Goal: Use online tool/utility: Utilize a website feature to perform a specific function

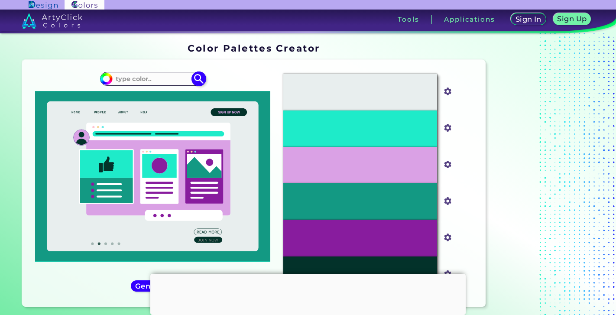
click at [154, 80] on input at bounding box center [152, 79] width 81 height 12
click at [307, 274] on div at bounding box center [307, 274] width 315 height 0
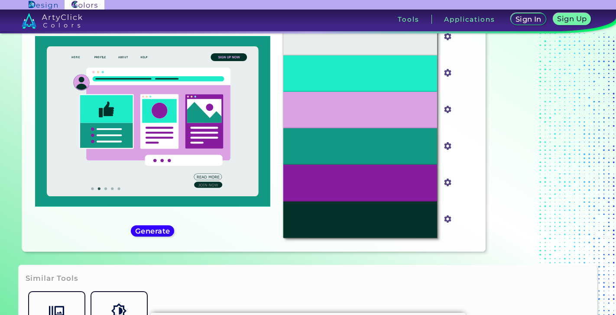
scroll to position [61, 0]
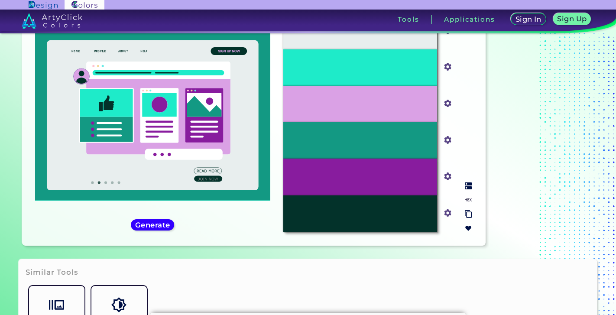
click at [469, 184] on img at bounding box center [468, 185] width 7 height 7
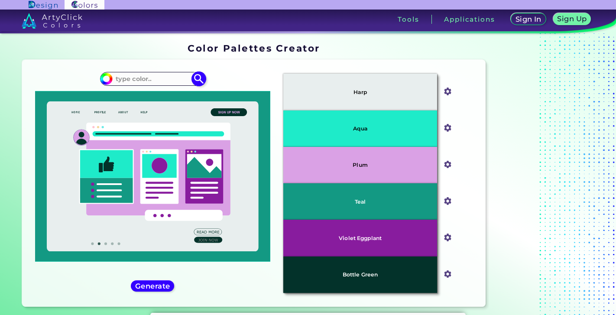
scroll to position [0, 0]
click at [129, 81] on input at bounding box center [152, 79] width 81 height 12
type input "pale pink"
click at [118, 94] on p "Pale Pink ◉" at bounding box center [133, 94] width 39 height 16
type input "#fadadd"
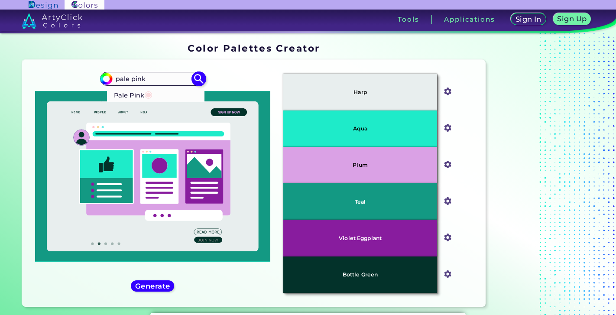
type input "#FADADD"
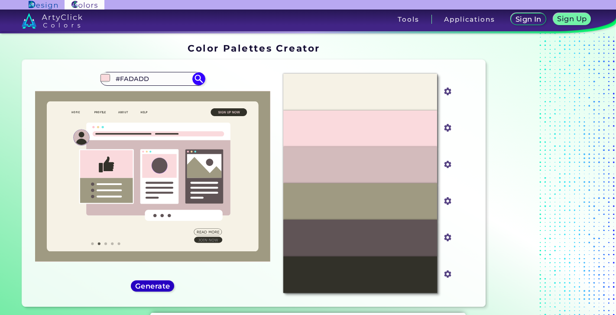
click at [156, 287] on h5 "Generate" at bounding box center [152, 286] width 37 height 7
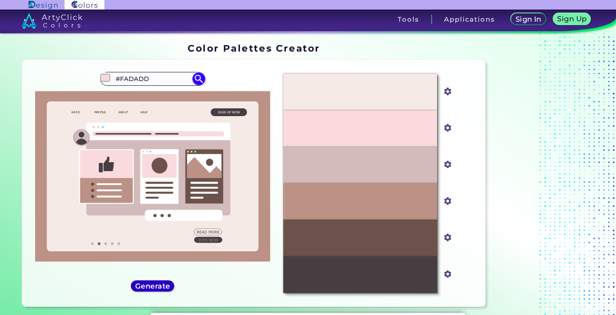
click at [156, 286] on h5 "Generate" at bounding box center [152, 286] width 35 height 7
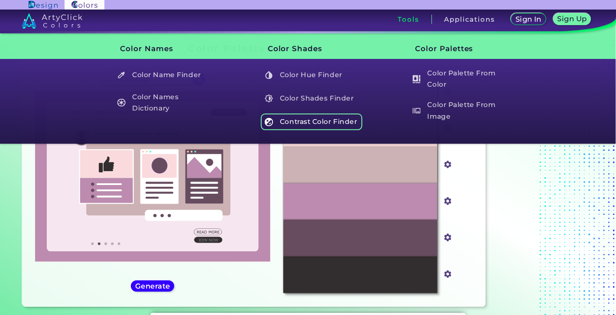
click at [297, 116] on h5 "Contrast Color Finder" at bounding box center [312, 122] width 102 height 16
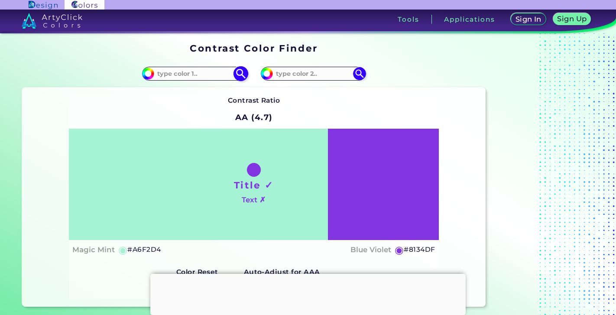
click at [203, 73] on input at bounding box center [194, 74] width 81 height 12
type input "pale pink"
click at [185, 90] on p "Pale Pink ◉" at bounding box center [175, 89] width 39 height 16
type input "#fadadd"
type input "#FADADD"
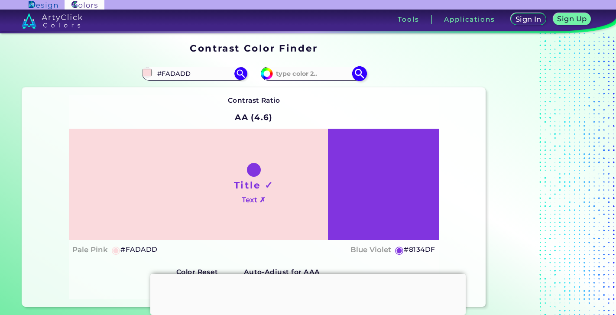
click at [300, 76] on input at bounding box center [313, 74] width 81 height 12
type input "dusty blue"
click at [284, 89] on p "Dusty Blue ◉" at bounding box center [296, 89] width 43 height 16
type input "#5a86ad"
type input "#5A86AD"
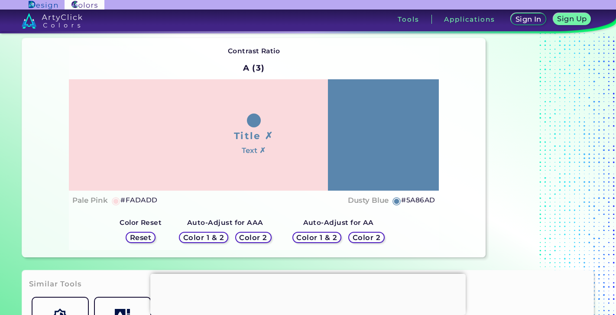
scroll to position [97, 0]
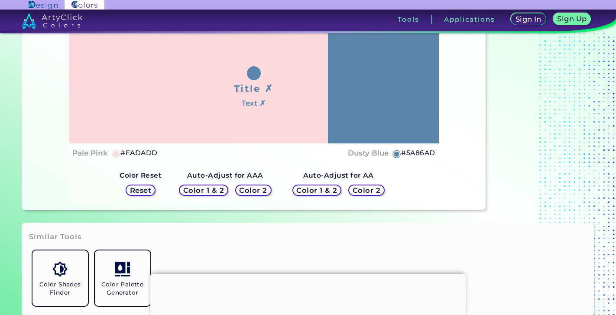
click at [328, 189] on h5 "Color 1 & 2" at bounding box center [317, 190] width 43 height 7
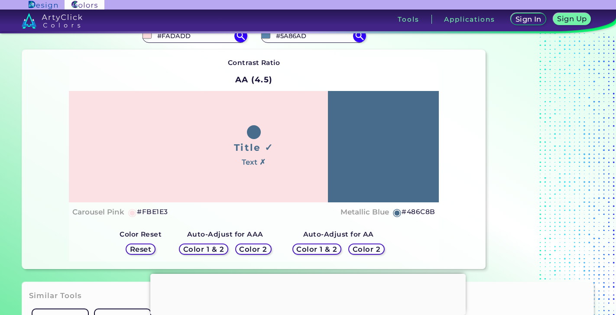
scroll to position [39, 0]
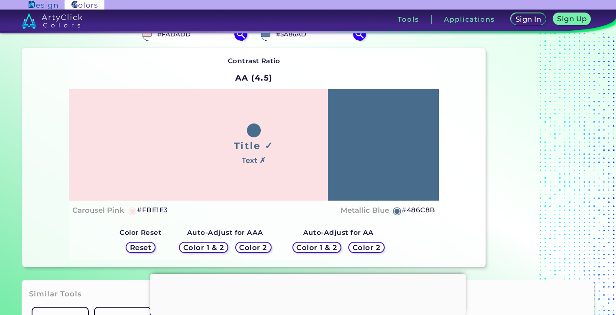
click at [203, 246] on h5 "Color 1 & 2" at bounding box center [203, 247] width 43 height 7
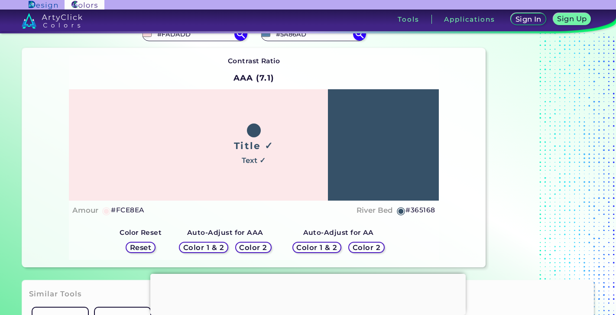
click at [138, 245] on h5 "Reset" at bounding box center [141, 247] width 22 height 7
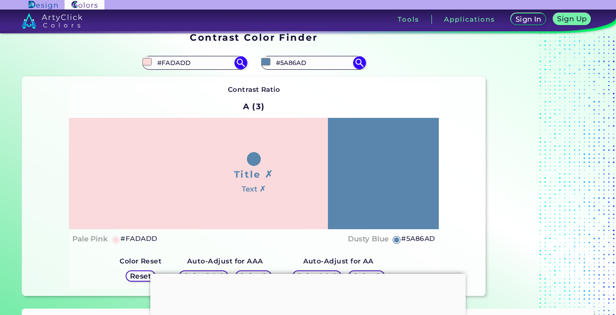
scroll to position [13, 0]
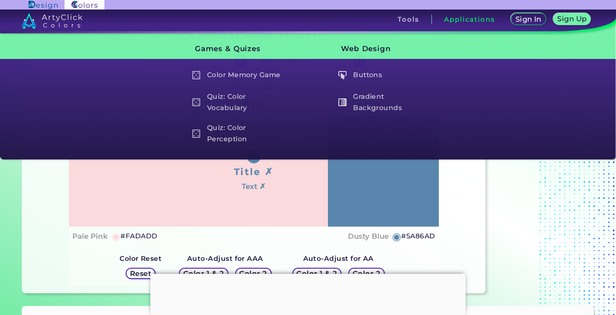
click at [136, 235] on h5 "#FADADD" at bounding box center [138, 236] width 37 height 11
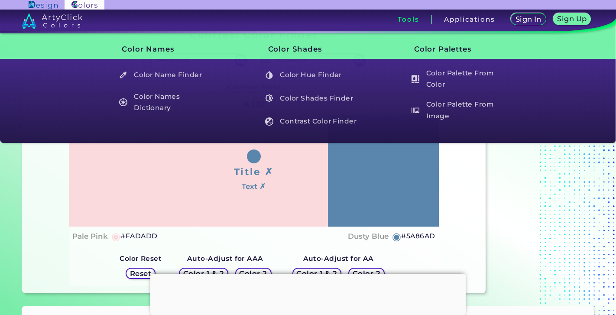
click at [412, 233] on h5 "#5A86AD" at bounding box center [418, 236] width 34 height 11
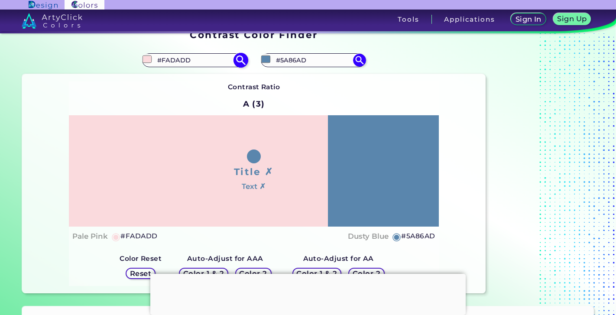
click at [197, 61] on input "#FADADD" at bounding box center [194, 60] width 81 height 12
type input "g"
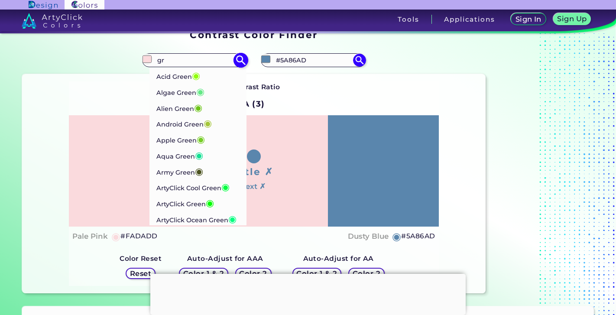
type input "g"
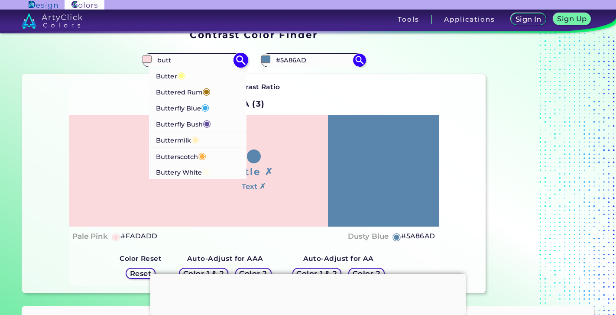
type input "butt"
click at [169, 139] on p "Buttermilk ◉" at bounding box center [177, 139] width 43 height 16
type input "#fff1b5"
type input "#FFF1B5"
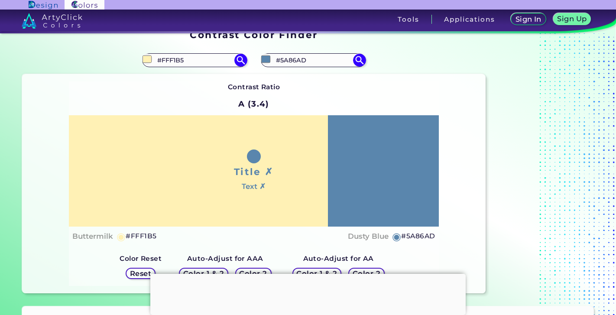
click at [138, 238] on h5 "#FFF1B5" at bounding box center [141, 236] width 31 height 11
